Goal: Navigation & Orientation: Find specific page/section

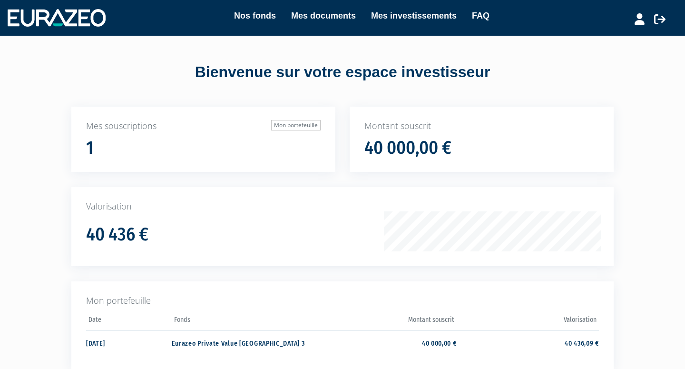
click at [375, 18] on link "Mes investissements" at bounding box center [414, 15] width 86 height 13
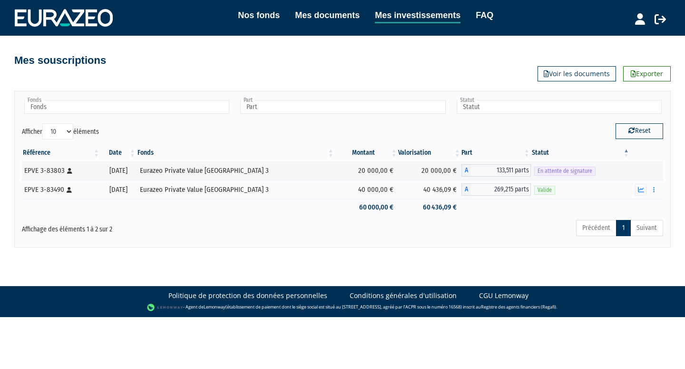
click at [341, 11] on link "Mes documents" at bounding box center [327, 15] width 65 height 13
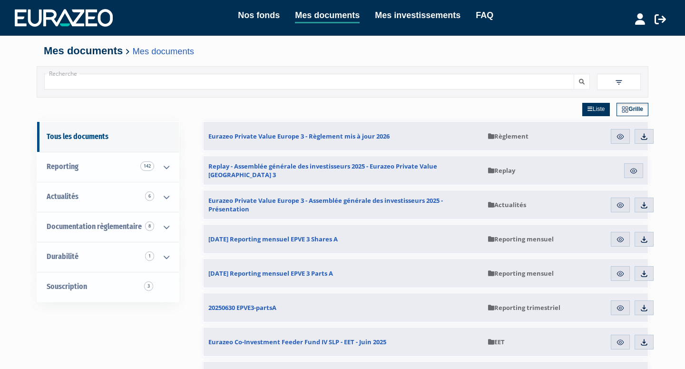
click at [391, 24] on div "Nos fonds Mes documents Mes investissements FAQ" at bounding box center [356, 18] width 487 height 19
click at [391, 19] on link "Mes investissements" at bounding box center [418, 15] width 86 height 13
